Goal: Download file/media

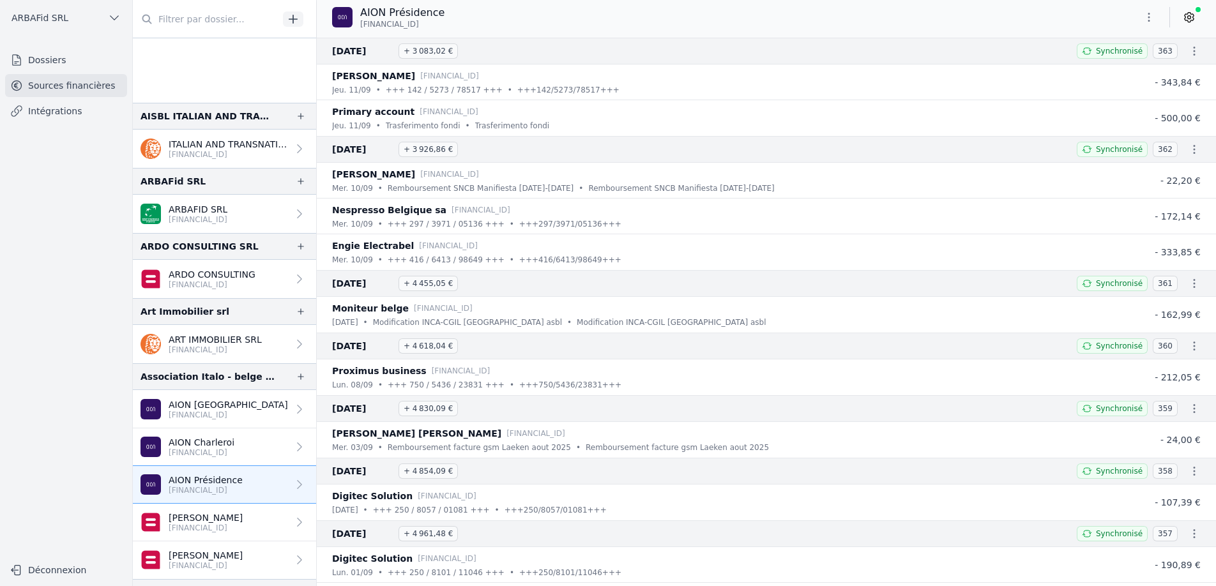
scroll to position [54, 0]
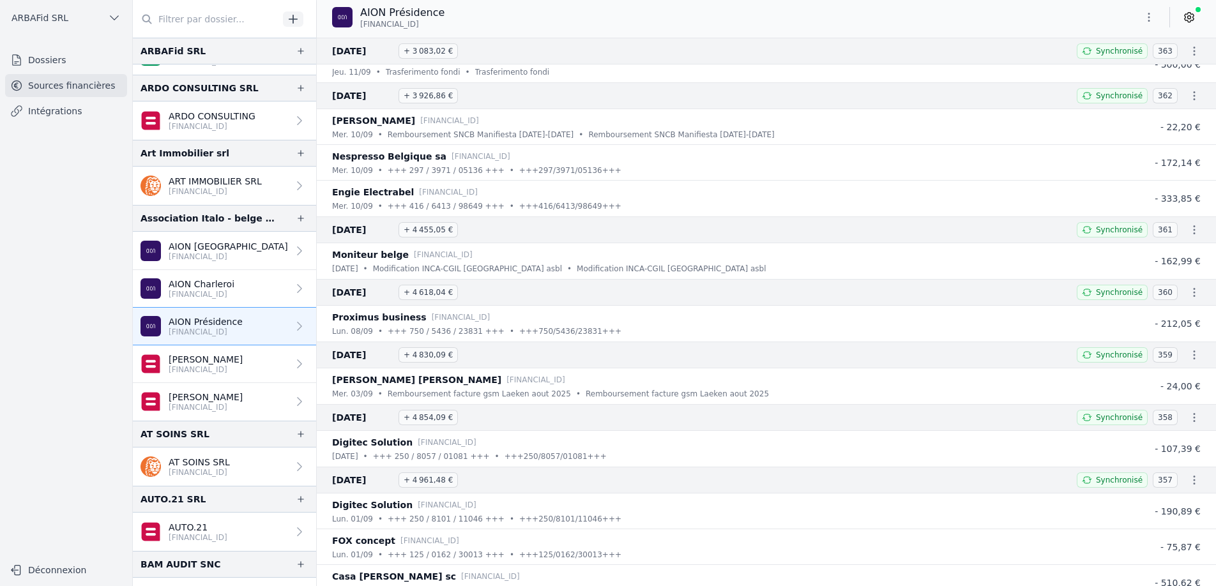
click at [186, 222] on div "Association Italo - belge pour l'Assistance INCA - CGIL aux Travailleurs [DEMOG…" at bounding box center [208, 218] width 135 height 15
click at [179, 216] on div "Association Italo - belge pour l'Assistance INCA - CGIL aux Travailleurs [DEMOG…" at bounding box center [208, 218] width 135 height 15
click at [174, 218] on div "Association Italo - belge pour l'Assistance INCA - CGIL aux Travailleurs [DEMOG…" at bounding box center [208, 218] width 135 height 15
click at [256, 225] on div "Association Italo - belge pour l'Assistance INCA - CGIL aux Travailleurs [DEMOG…" at bounding box center [208, 218] width 135 height 15
click at [232, 222] on div "Association Italo - belge pour l'Assistance INCA - CGIL aux Travailleurs [DEMOG…" at bounding box center [208, 218] width 135 height 15
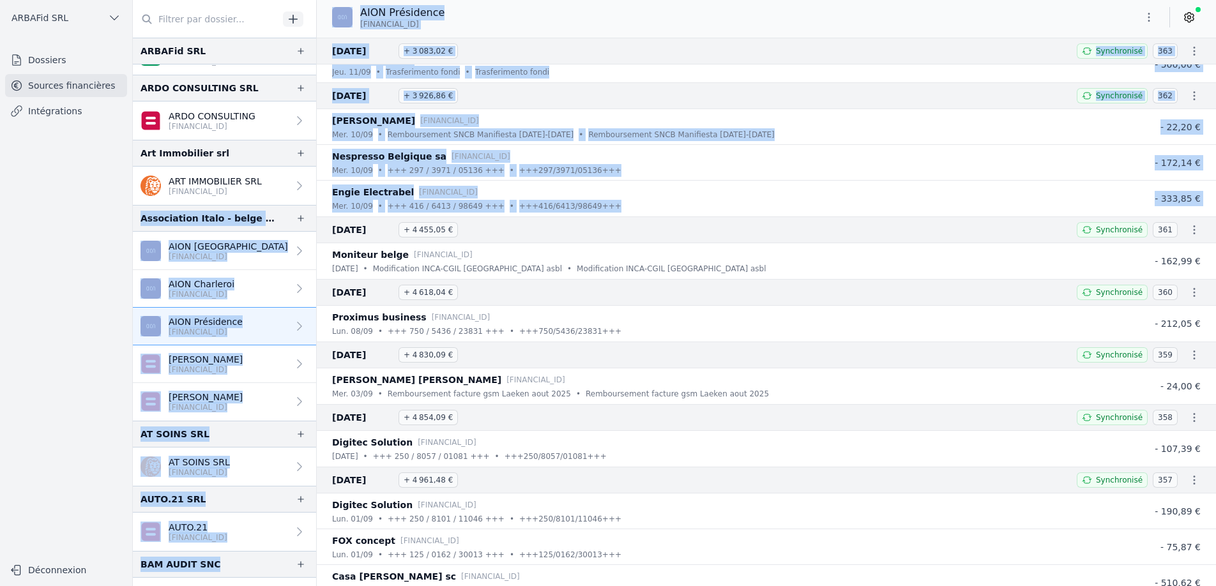
drag, startPoint x: 141, startPoint y: 217, endPoint x: 326, endPoint y: 227, distance: 184.9
click at [326, 227] on div "And 1 item before AISBL [DEMOGRAPHIC_DATA] AND TRANSNATIONAL ASSOCIATION FOR CO…" at bounding box center [674, 293] width 1083 height 586
click at [241, 212] on div "Association Italo - belge pour l'Assistance INCA - CGIL aux Travailleurs [DEMOG…" at bounding box center [208, 218] width 135 height 15
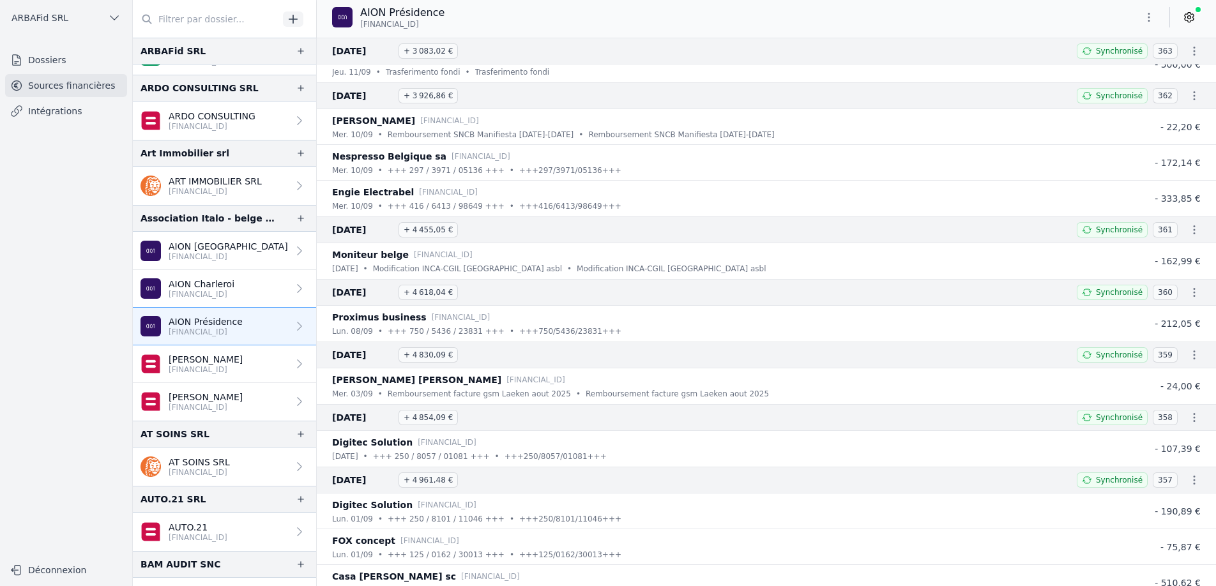
click at [317, 18] on div "AION Présidence [FINANCIAL_ID]" at bounding box center [766, 17] width 899 height 24
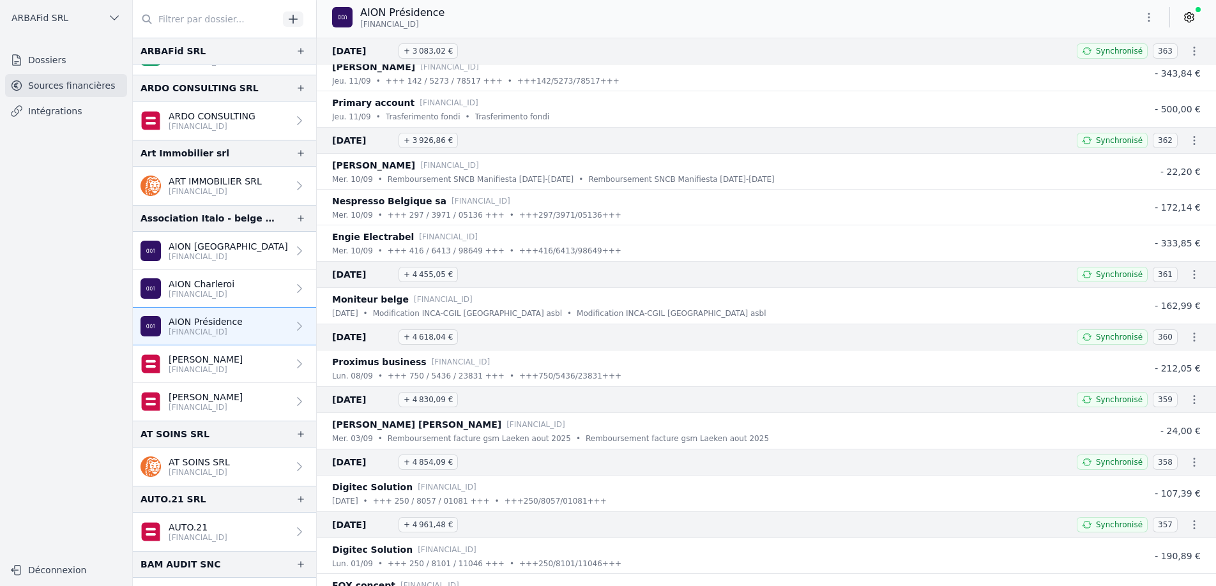
scroll to position [13, 0]
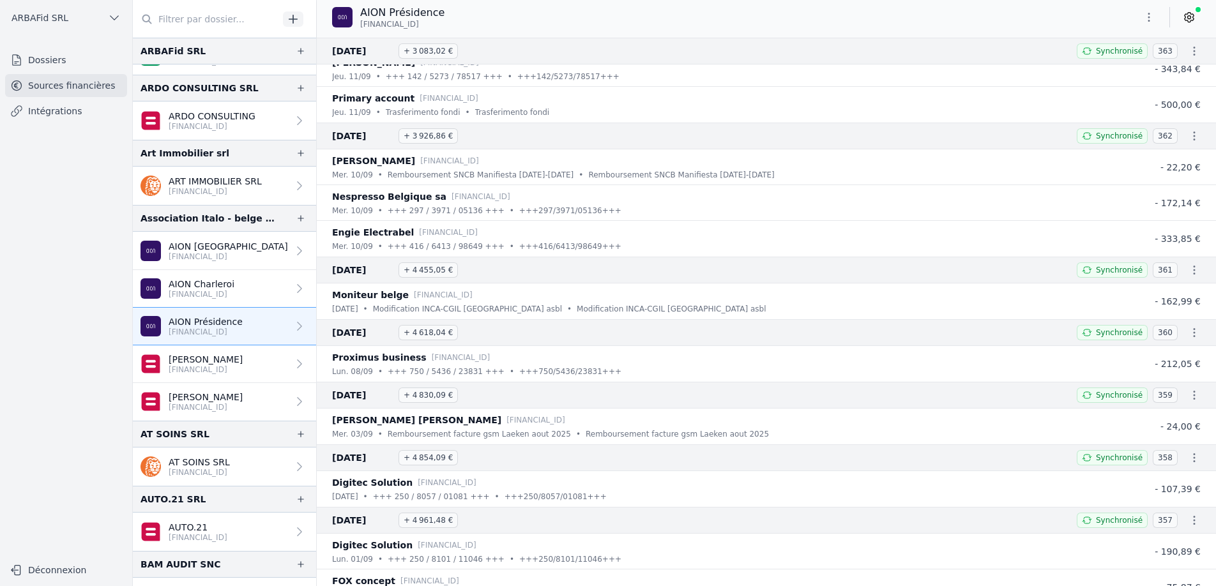
click at [1194, 399] on icon "button" at bounding box center [1195, 395] width 2 height 9
click at [1170, 415] on link "Télécharger les CODA" at bounding box center [1145, 418] width 117 height 23
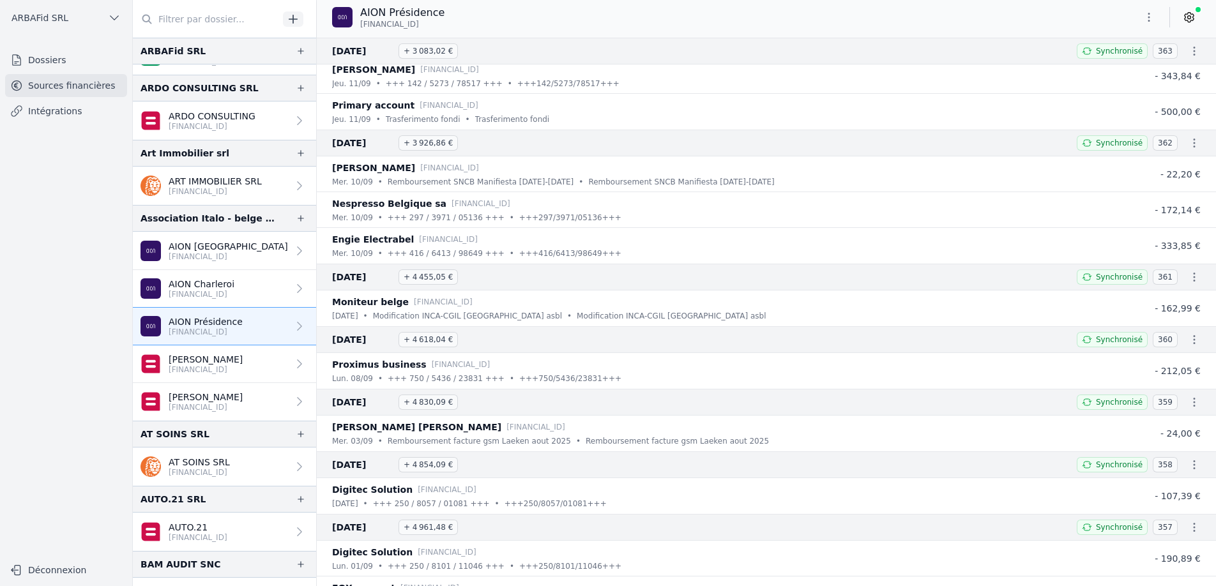
scroll to position [0, 0]
